Goal: Information Seeking & Learning: Learn about a topic

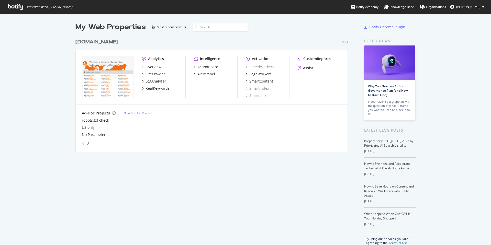
scroll to position [242, 484]
click at [310, 59] on div "CustomReports" at bounding box center [316, 58] width 27 height 5
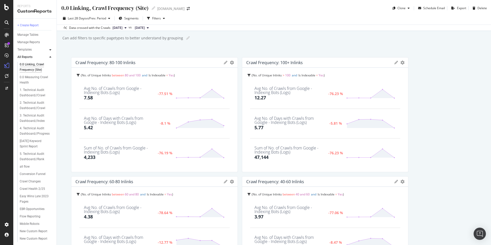
click at [51, 48] on icon at bounding box center [50, 49] width 2 height 3
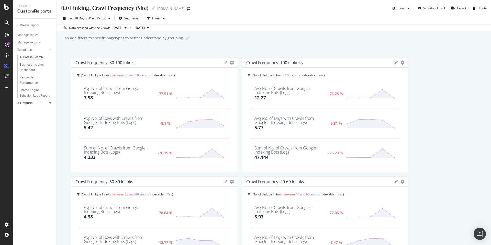
click at [34, 58] on div "AI Bots in Search" at bounding box center [31, 57] width 23 height 5
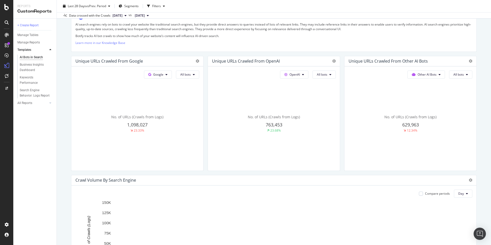
scroll to position [128, 0]
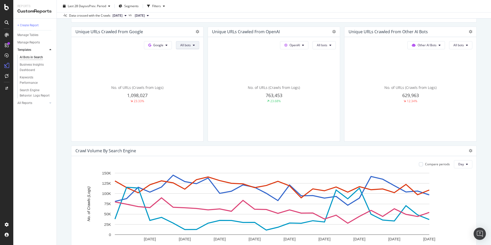
click at [193, 46] on icon at bounding box center [194, 45] width 2 height 3
drag, startPoint x: 219, startPoint y: 72, endPoint x: 219, endPoint y: 86, distance: 13.8
click at [219, 86] on div "All bots Search & Advertising bots Search bots Google Smartphone Google Desktop…" at bounding box center [197, 85] width 45 height 70
click at [163, 55] on div "No. of URLs (Crawls from Logs) 1,098,027 23.33%" at bounding box center [137, 94] width 124 height 86
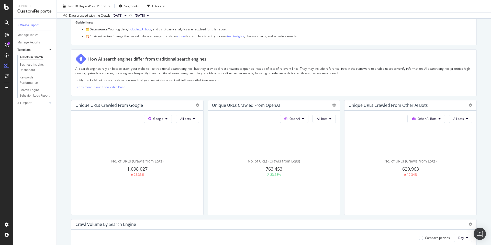
scroll to position [51, 0]
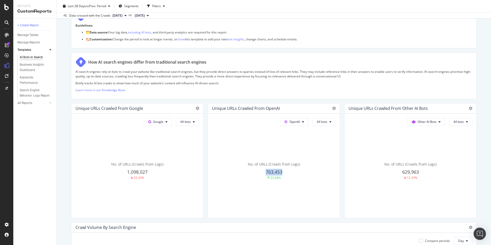
drag, startPoint x: 262, startPoint y: 171, endPoint x: 287, endPoint y: 169, distance: 24.9
click at [287, 169] on div "763,453" at bounding box center [274, 172] width 124 height 7
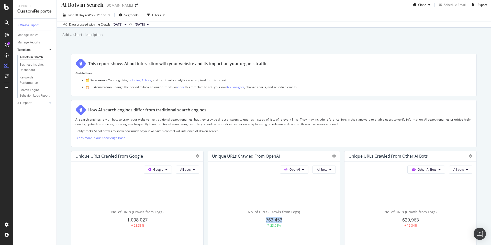
scroll to position [0, 0]
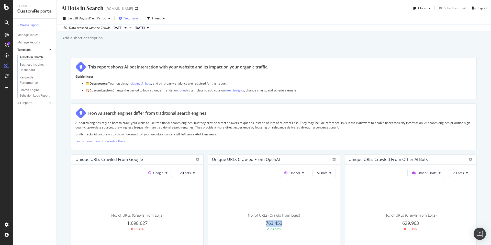
click at [133, 17] on span "Segments" at bounding box center [131, 18] width 14 height 4
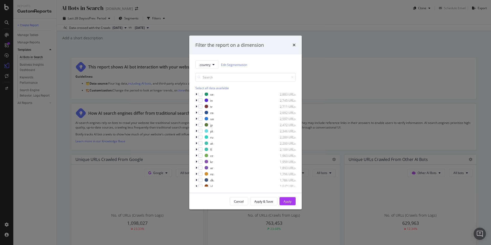
scroll to position [98, 0]
click at [202, 115] on div "modal" at bounding box center [201, 115] width 4 height 4
click at [291, 202] on div "Apply" at bounding box center [288, 201] width 8 height 4
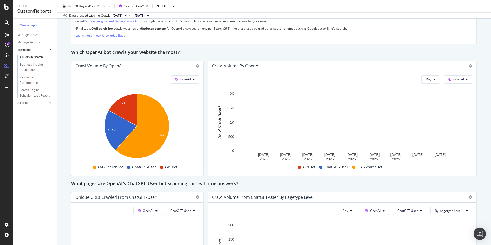
scroll to position [409, 0]
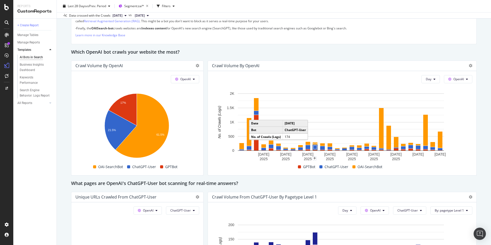
click at [314, 147] on rect "A chart." at bounding box center [315, 148] width 3 height 4
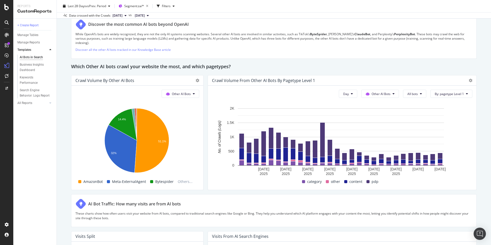
scroll to position [742, 0]
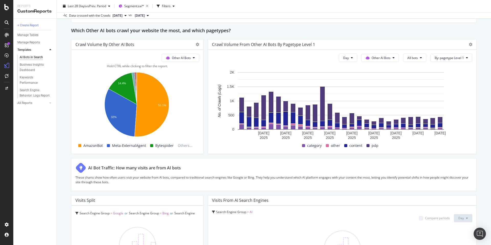
click at [87, 118] on rect "A chart." at bounding box center [136, 106] width 123 height 72
click at [83, 135] on rect "A chart." at bounding box center [136, 106] width 123 height 72
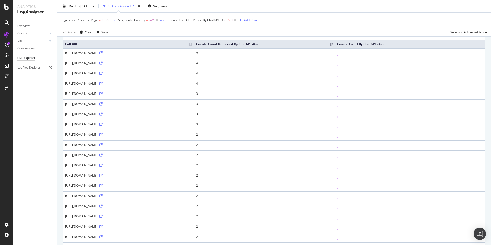
scroll to position [51, 0]
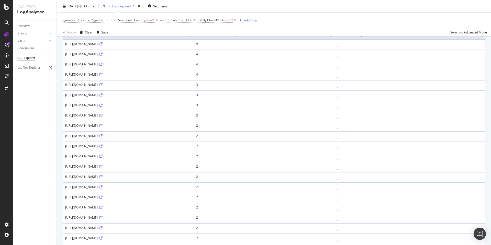
drag, startPoint x: 99, startPoint y: 104, endPoint x: 116, endPoint y: 106, distance: 17.0
click at [114, 106] on div "https://www.ifm.com/za/en/za/locations" at bounding box center [128, 105] width 127 height 4
click at [153, 110] on td "https://www.ifm.com/za/en/za/locations" at bounding box center [128, 106] width 131 height 10
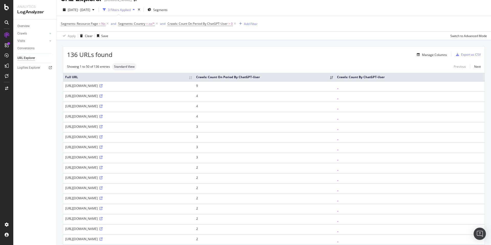
scroll to position [0, 0]
